Goal: Find specific page/section: Find specific page/section

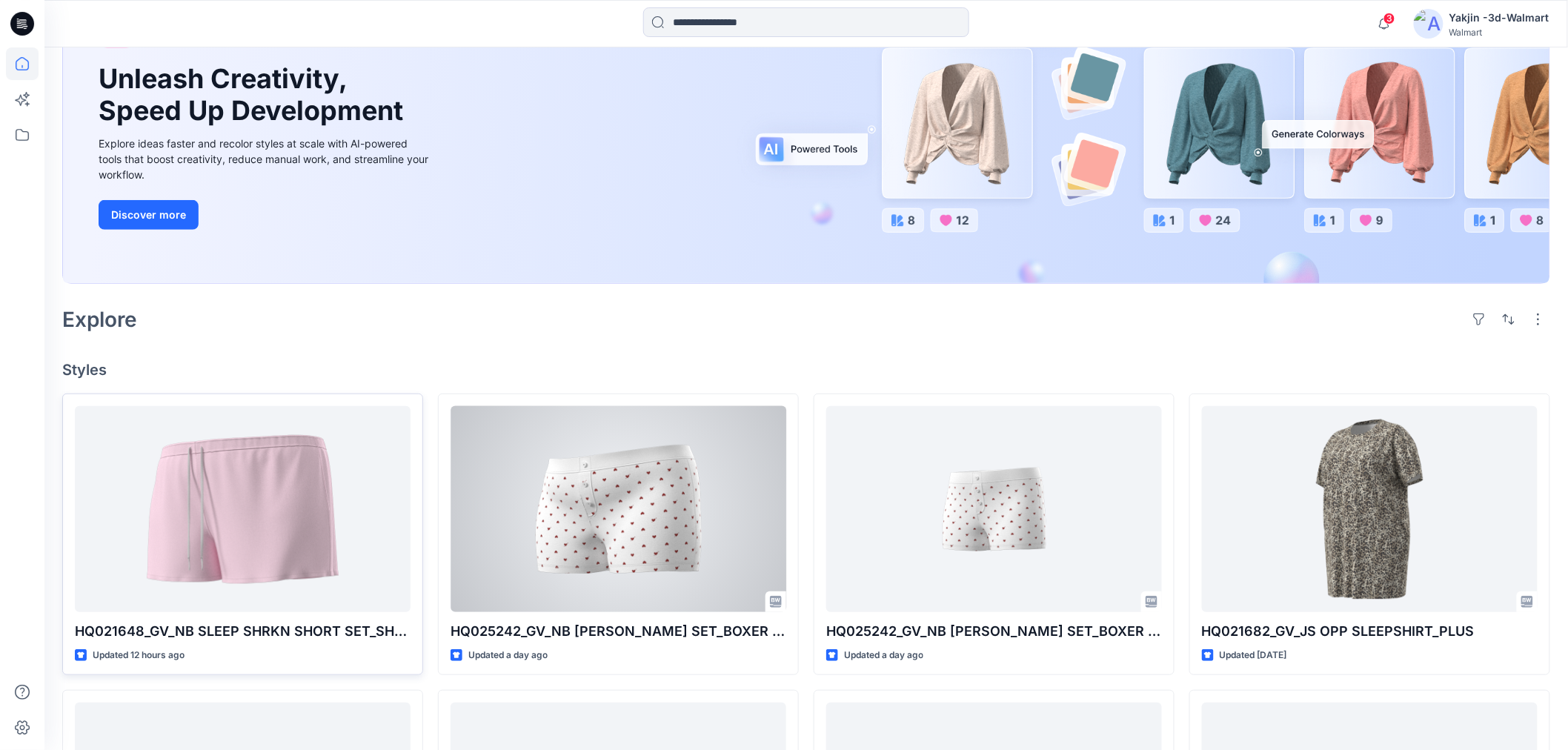
scroll to position [165, 0]
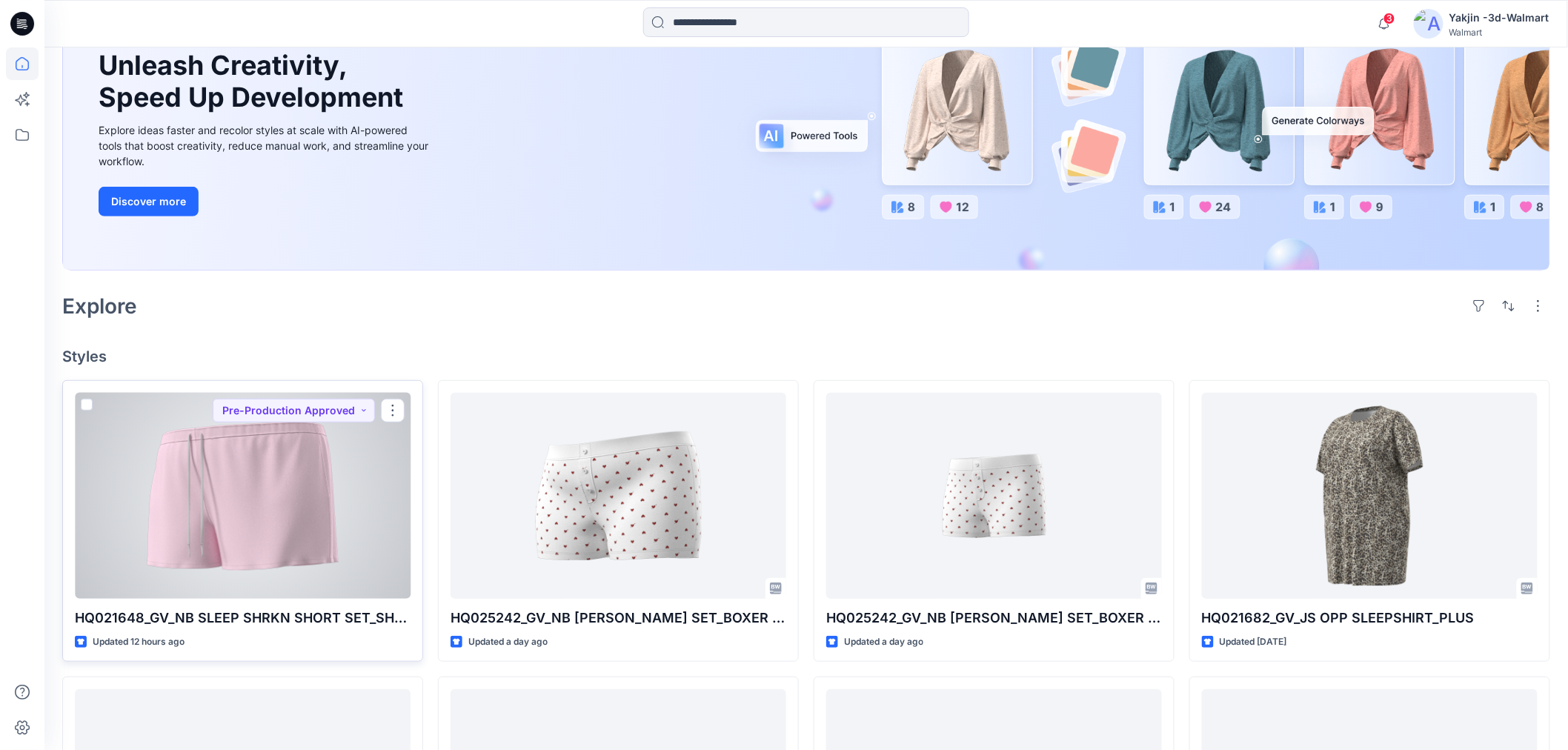
click at [308, 534] on div at bounding box center [242, 495] width 336 height 206
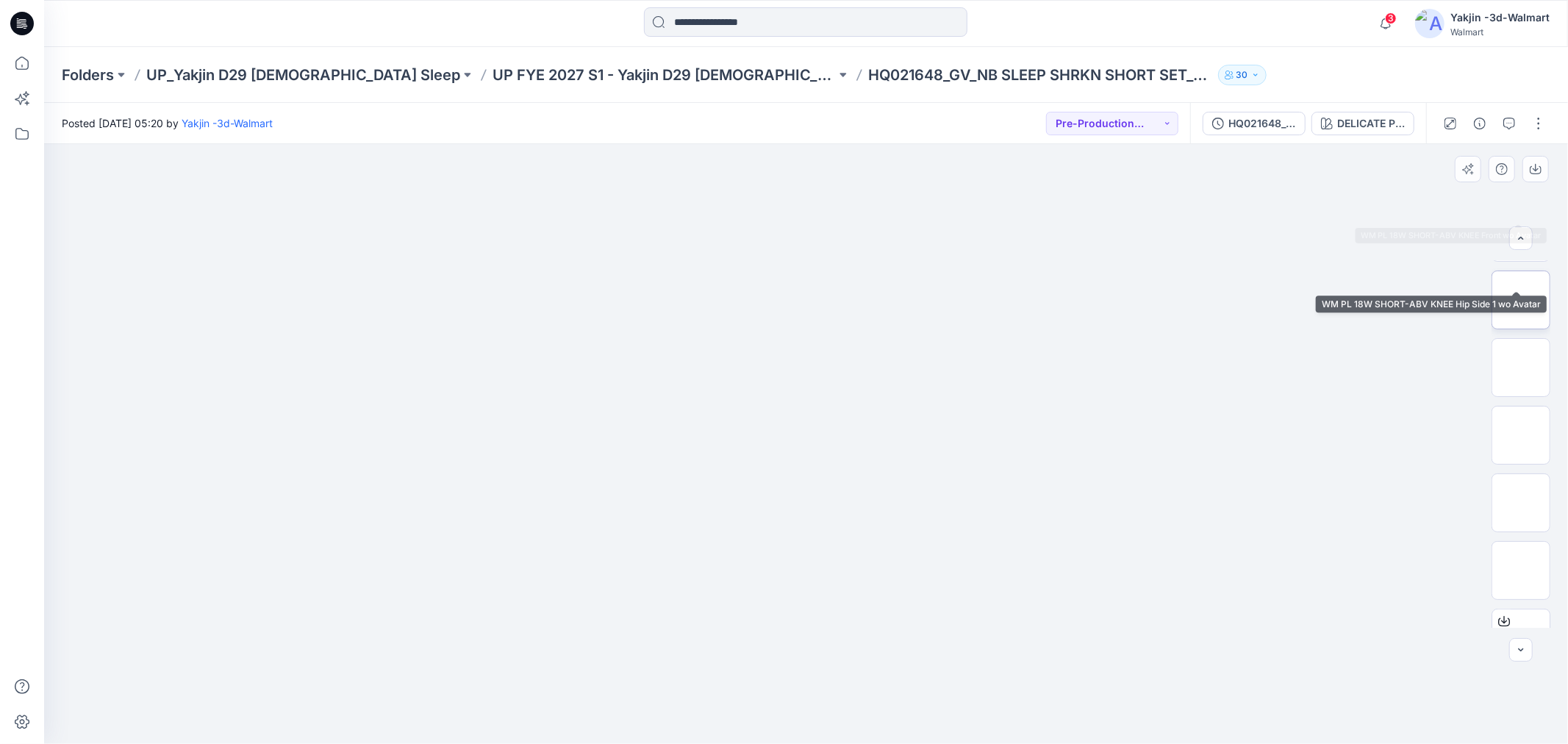
scroll to position [299, 0]
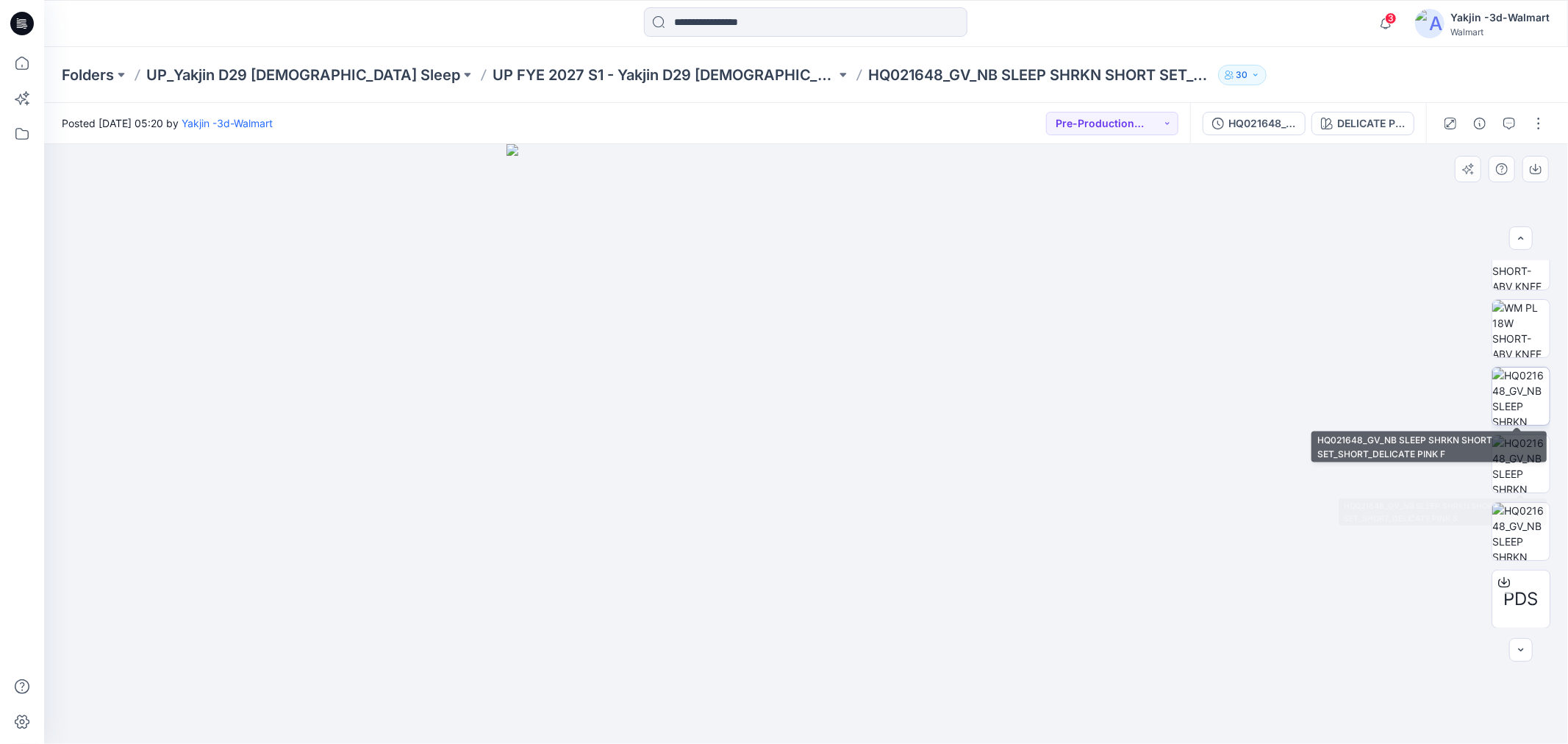
click at [1537, 397] on img at bounding box center [1521, 396] width 57 height 57
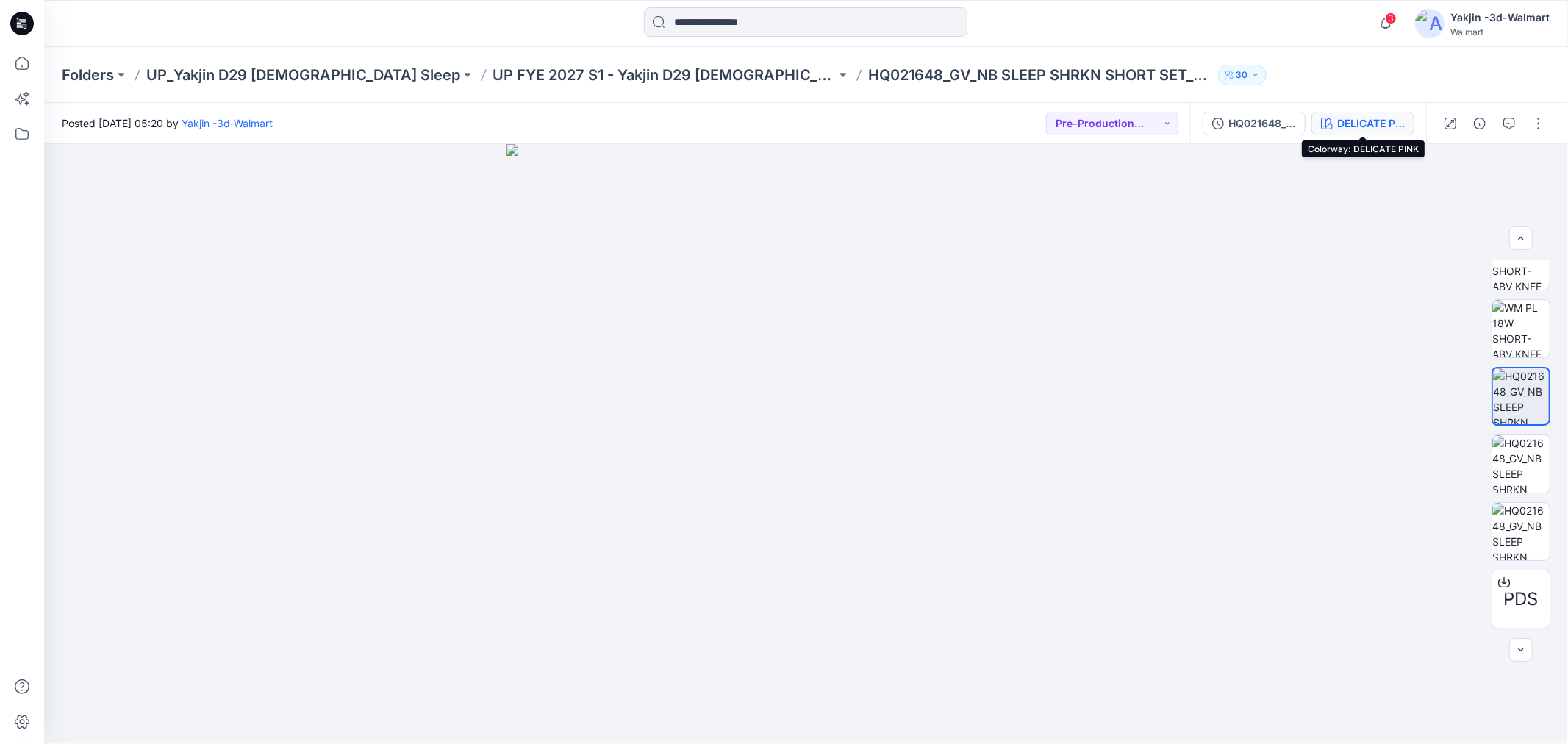
click at [1379, 123] on div "DELICATE PINK" at bounding box center [1371, 124] width 67 height 16
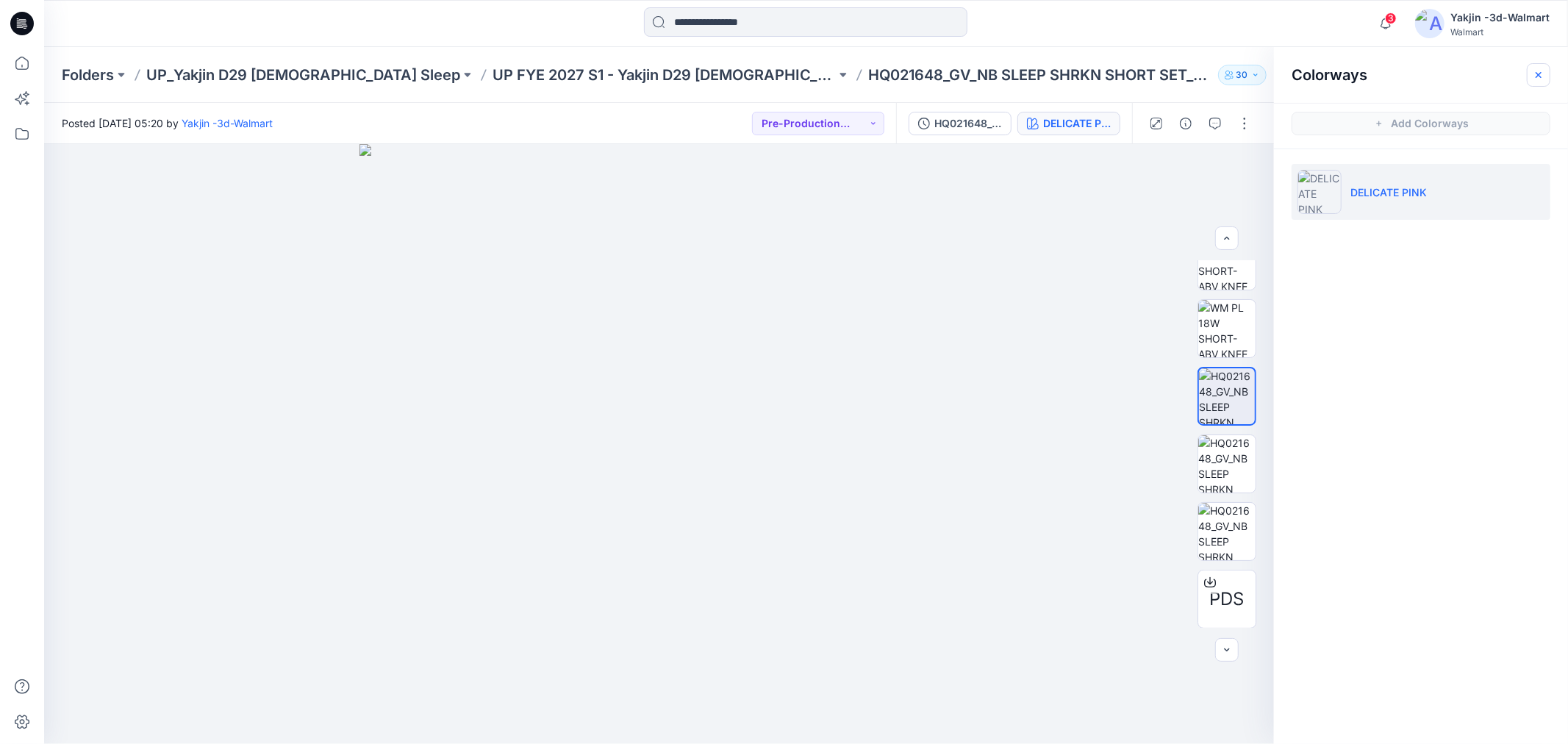
click at [1548, 75] on button "button" at bounding box center [1538, 75] width 24 height 24
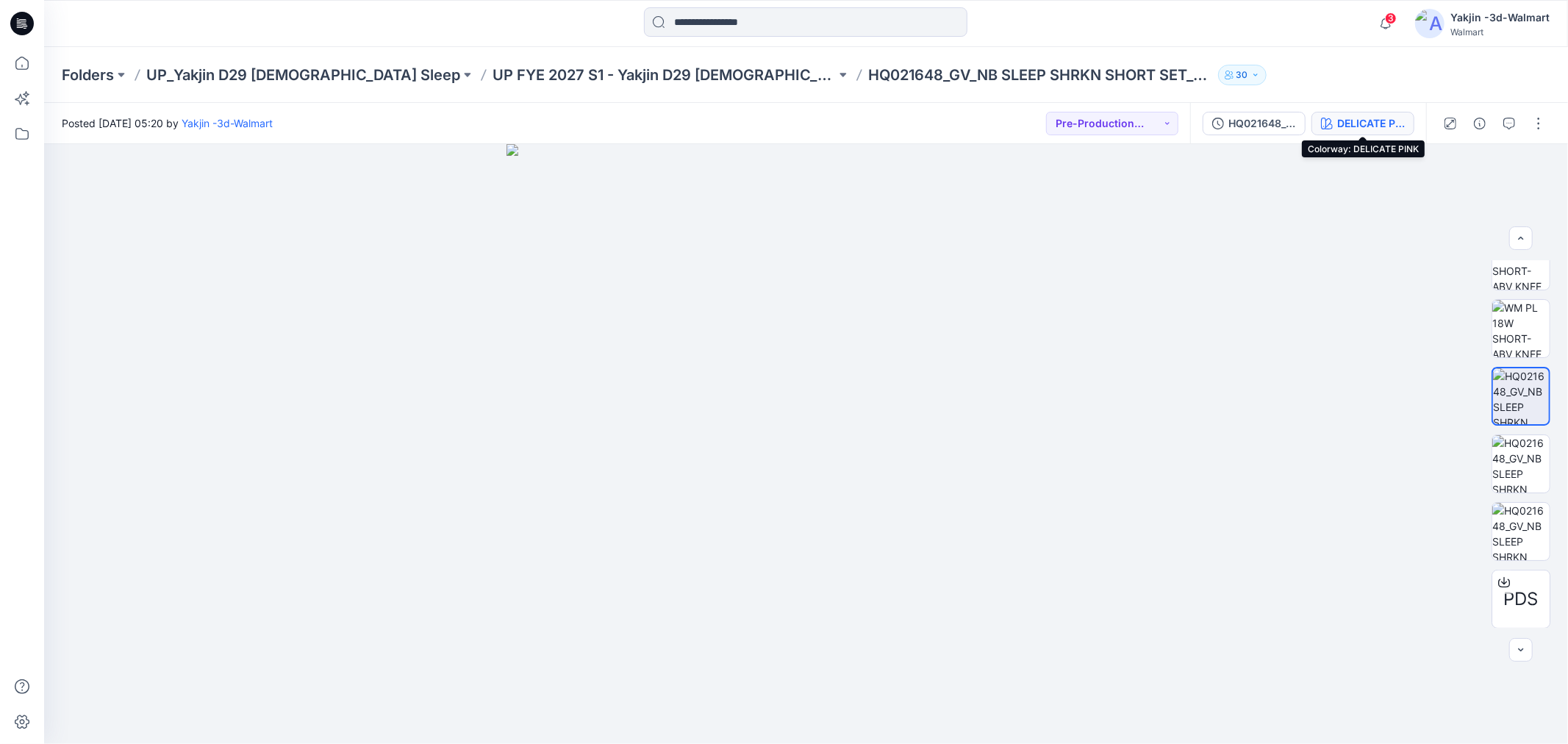
click at [1338, 123] on div "DELICATE PINK" at bounding box center [1371, 124] width 67 height 16
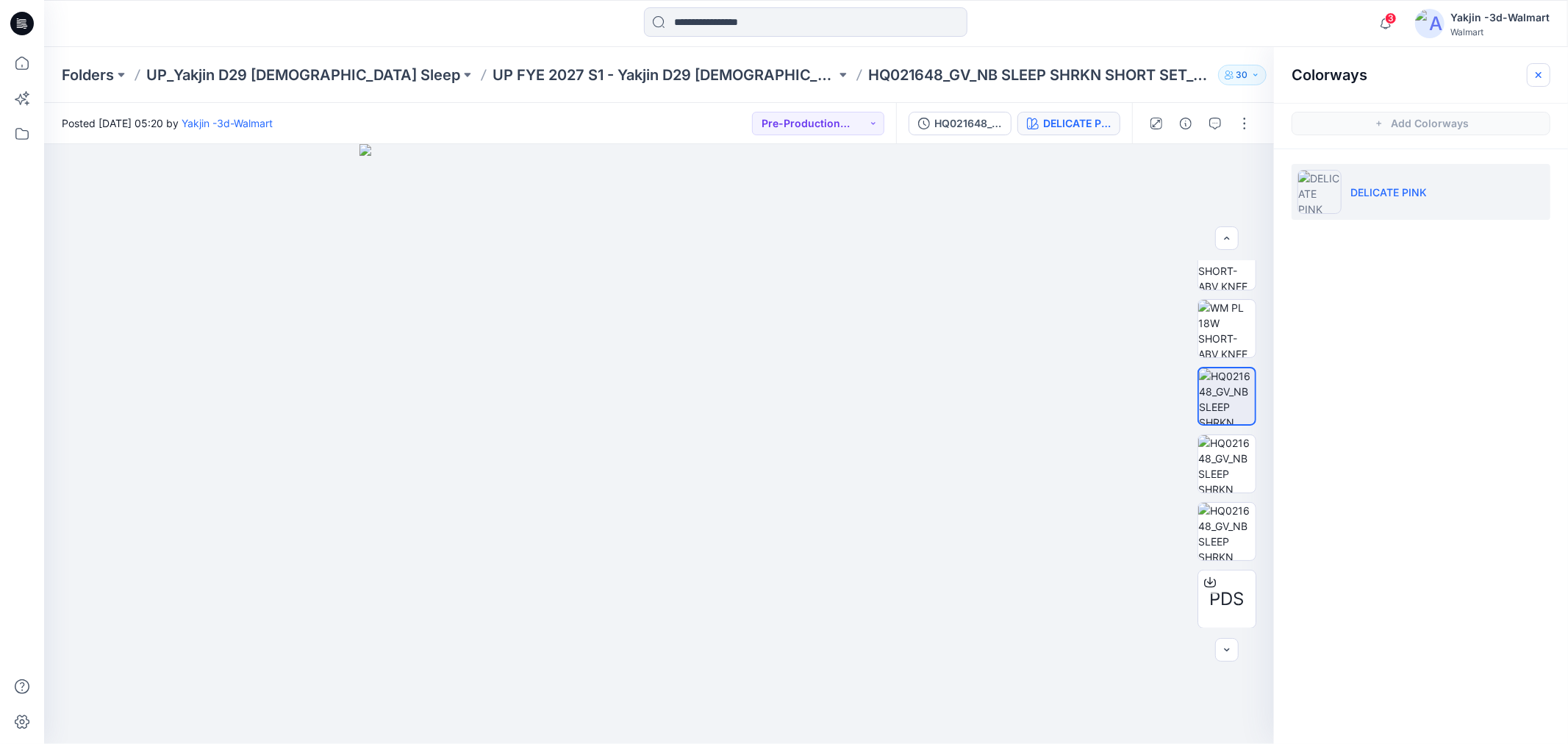
click at [1540, 81] on button "button" at bounding box center [1538, 75] width 24 height 24
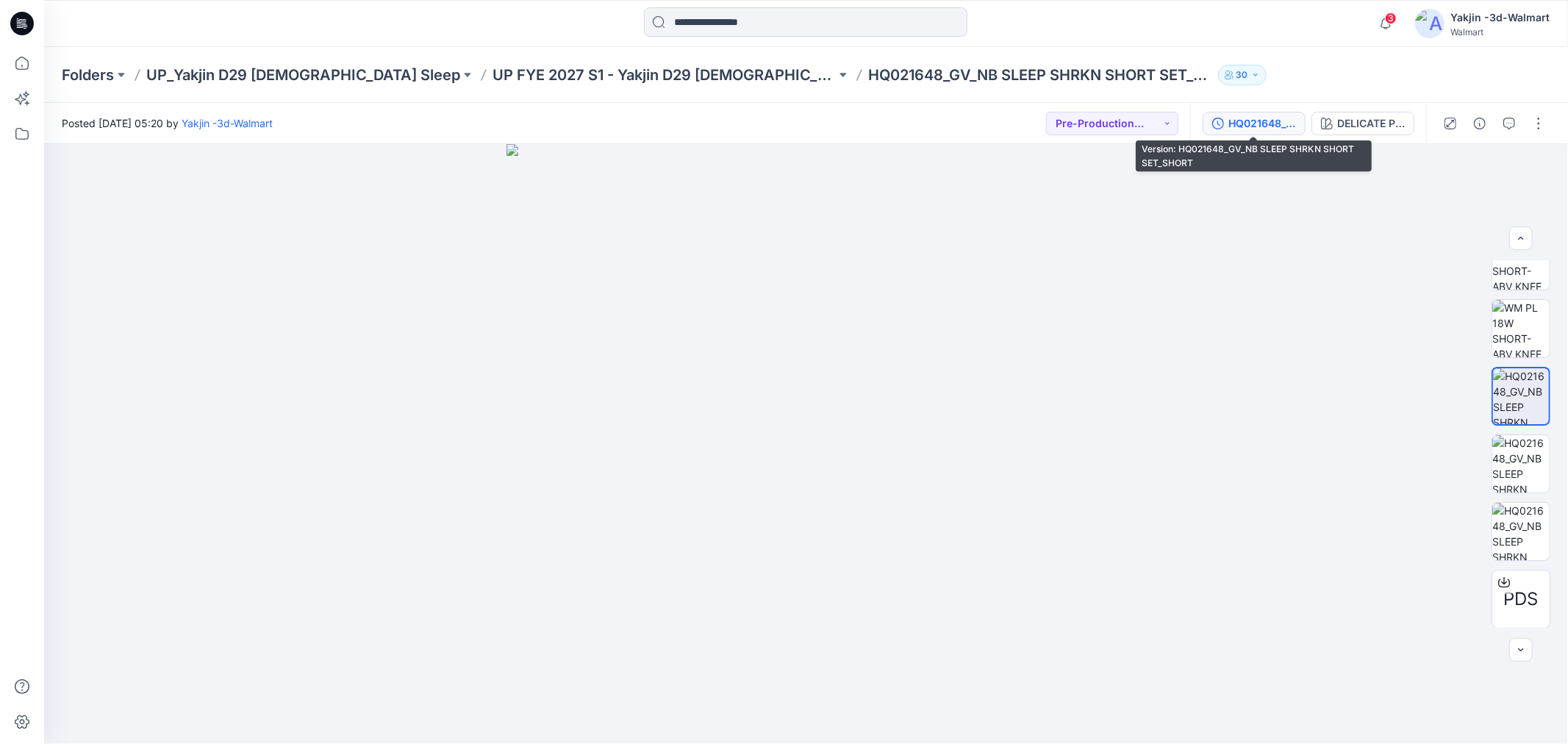
click at [1230, 113] on button "HQ021648_GV_NB SLEEP SHRKN SHORT SET_SHORT" at bounding box center [1254, 123] width 103 height 24
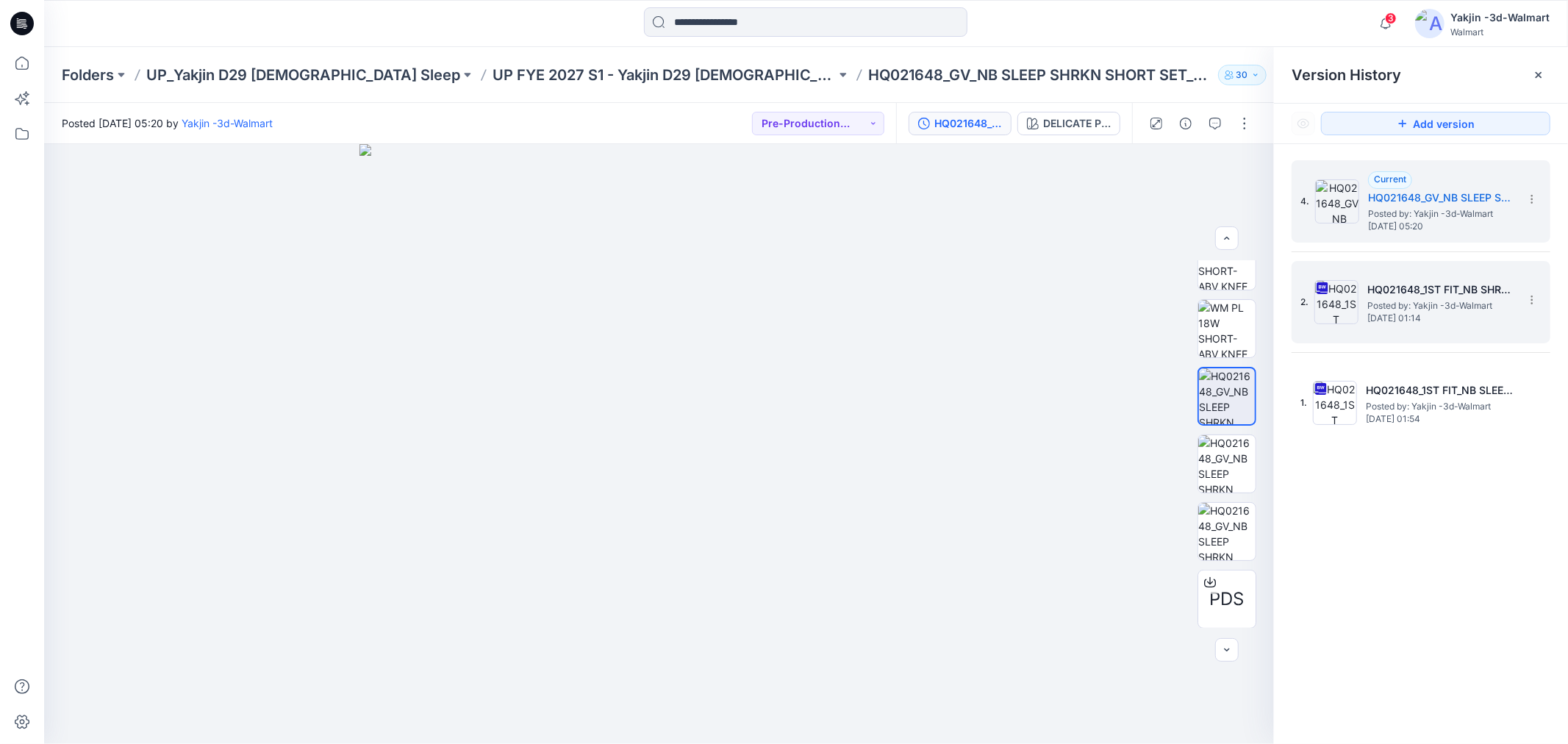
click at [1482, 285] on h5 "HQ021648_1ST FIT_NB SHRUNKEN TEE AND SHORT_TEE" at bounding box center [1440, 290] width 147 height 18
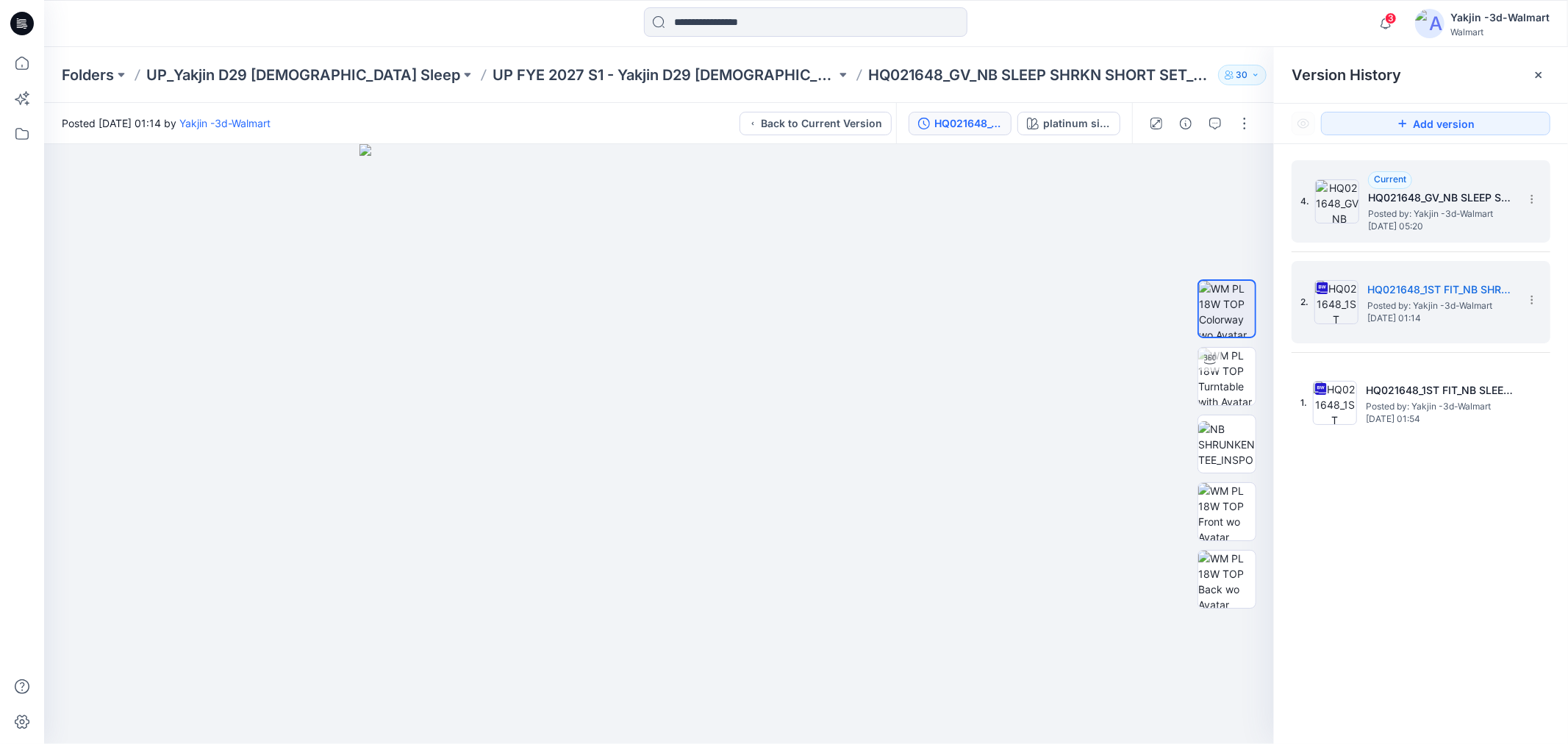
click at [1419, 200] on h5 "HQ021648_GV_NB SLEEP SHRKN SHORT SET_SHORT" at bounding box center [1441, 198] width 147 height 18
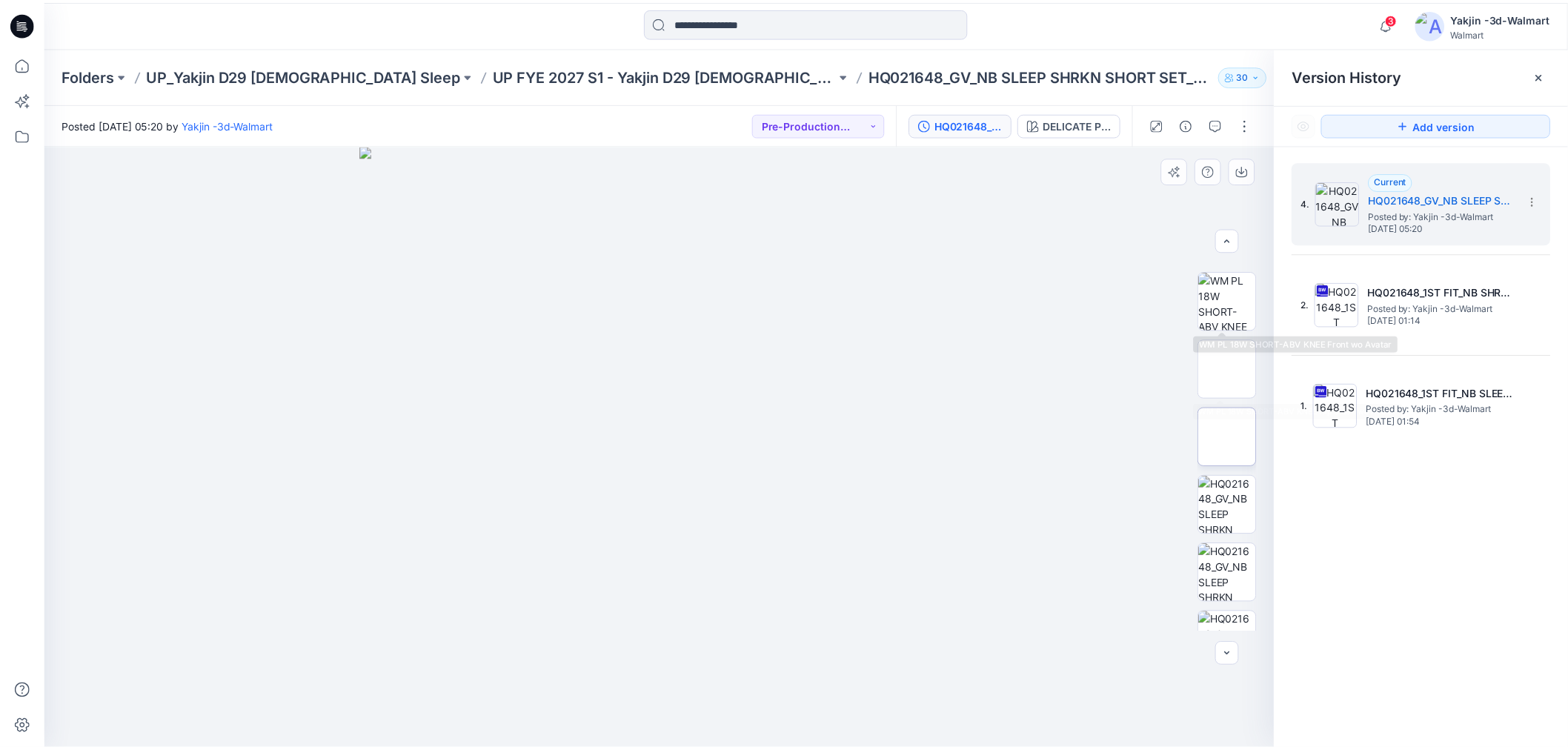
scroll to position [302, 0]
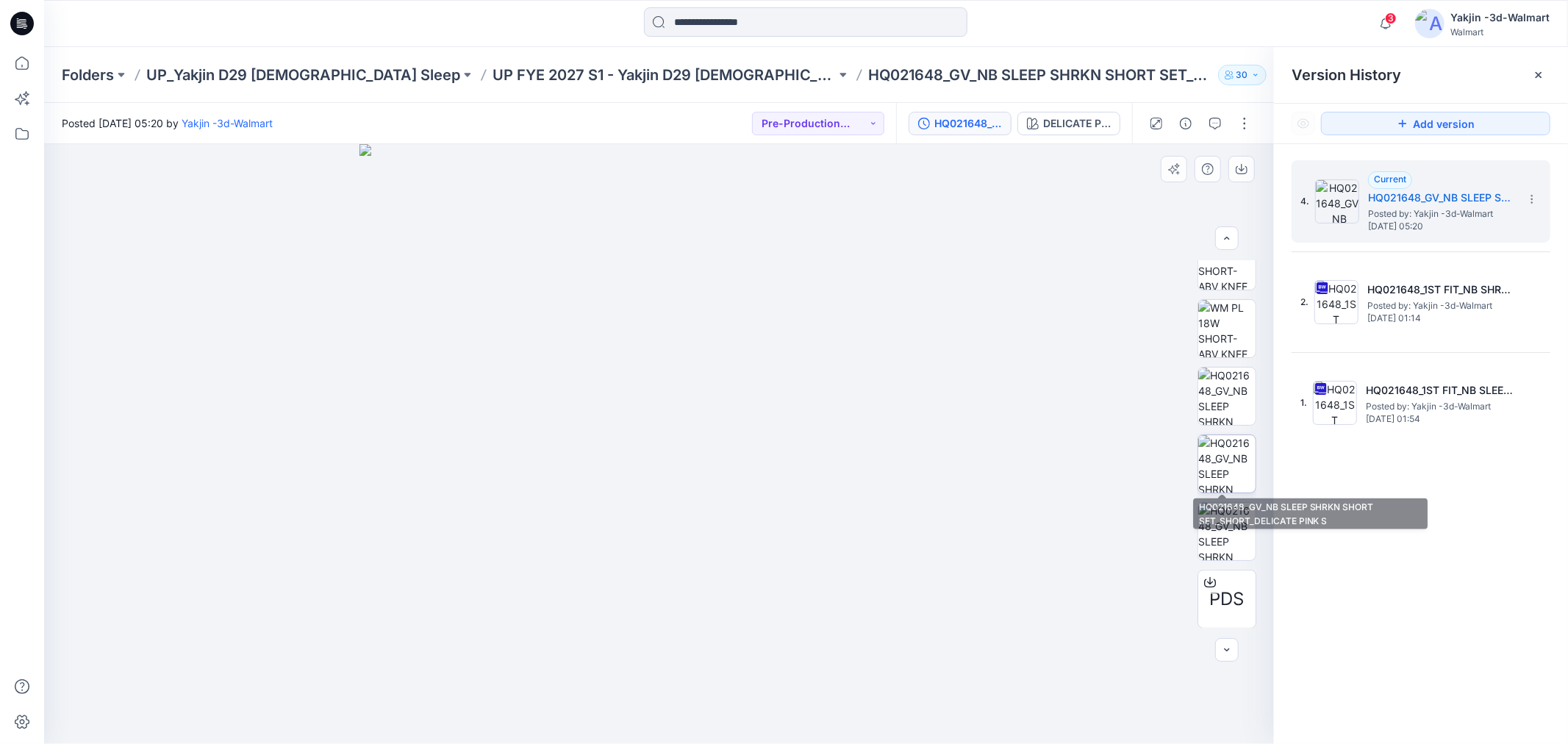
click at [1224, 460] on img at bounding box center [1227, 463] width 57 height 57
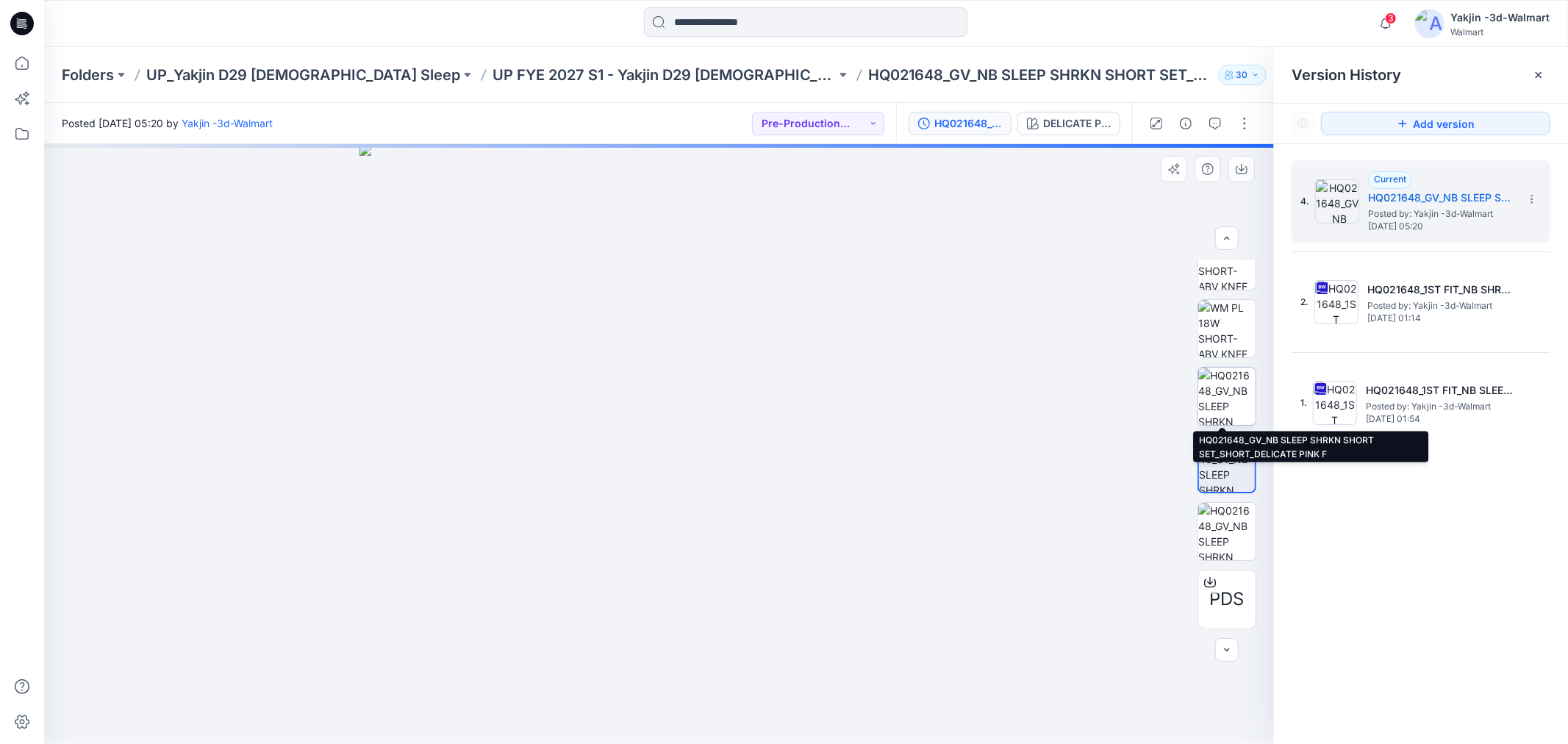
click at [1225, 391] on img at bounding box center [1227, 396] width 57 height 57
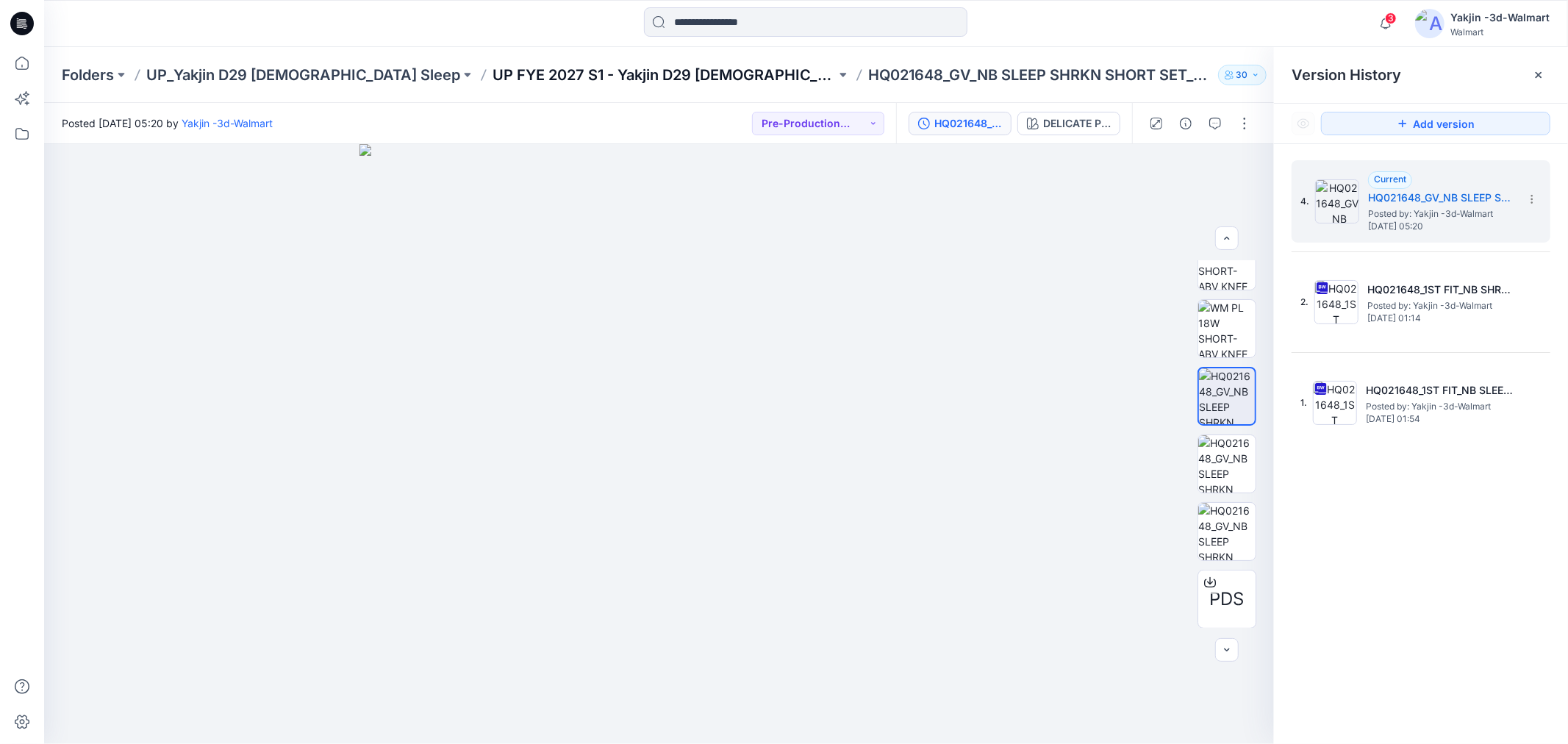
click at [642, 74] on p "UP FYE 2027 S1 - Yakjin D29 [DEMOGRAPHIC_DATA] Sleepwear" at bounding box center [664, 75] width 343 height 21
